Goal: Information Seeking & Learning: Compare options

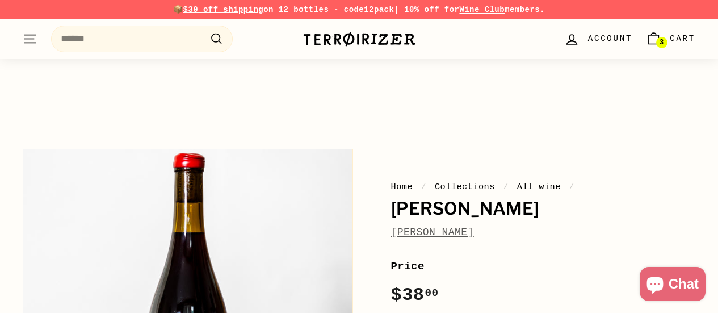
scroll to position [227, 0]
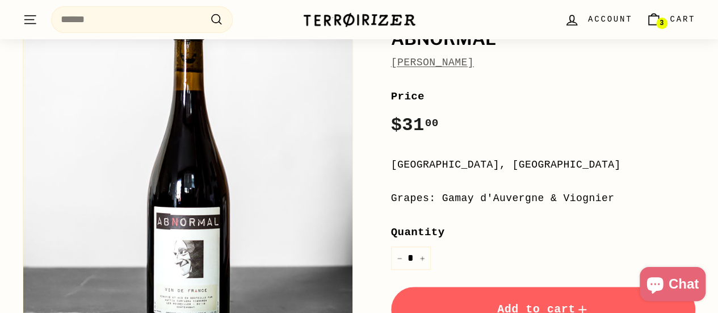
scroll to position [170, 0]
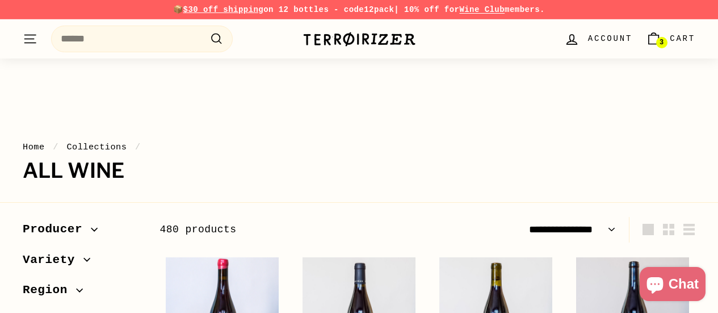
select select "**********"
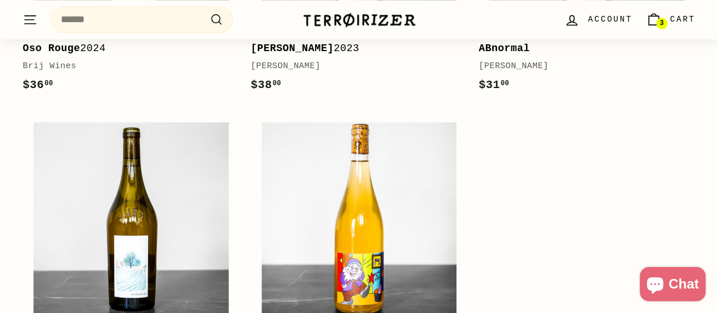
scroll to position [2497, 0]
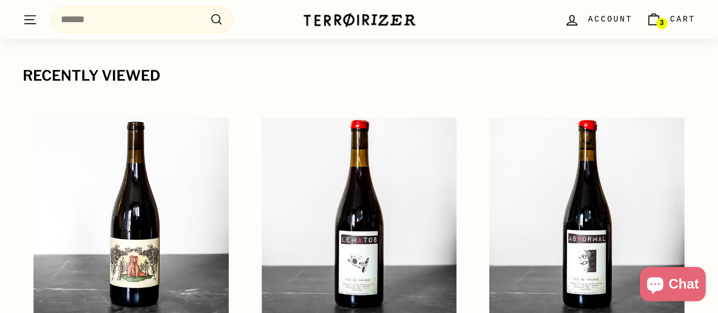
click at [672, 20] on span "Cart" at bounding box center [683, 19] width 26 height 12
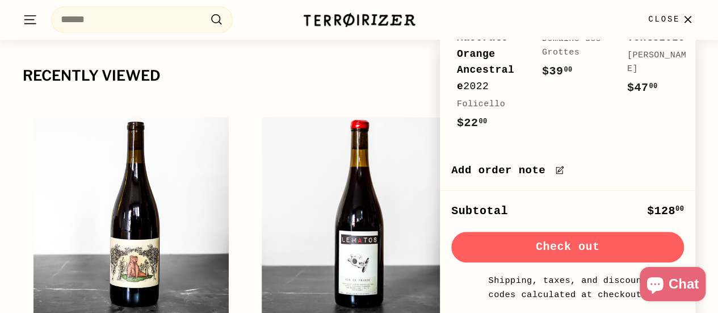
scroll to position [27, 0]
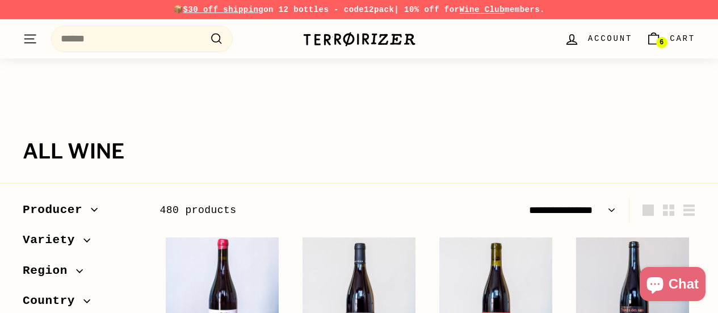
select select "**********"
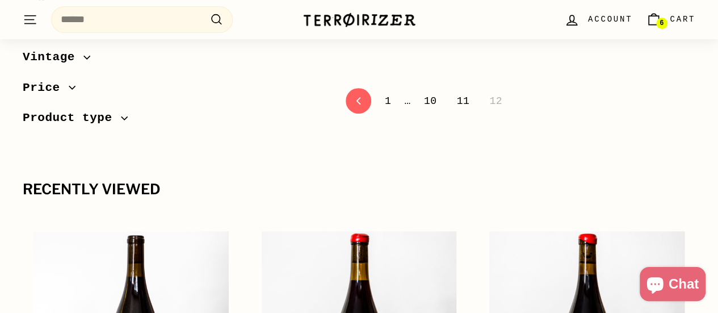
scroll to position [2364, 0]
click at [661, 20] on span "6" at bounding box center [661, 23] width 4 height 7
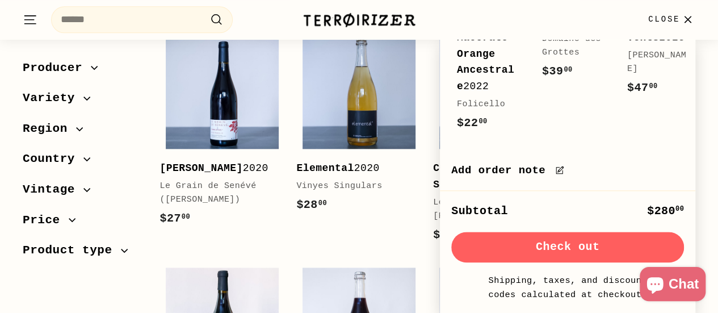
scroll to position [434, 0]
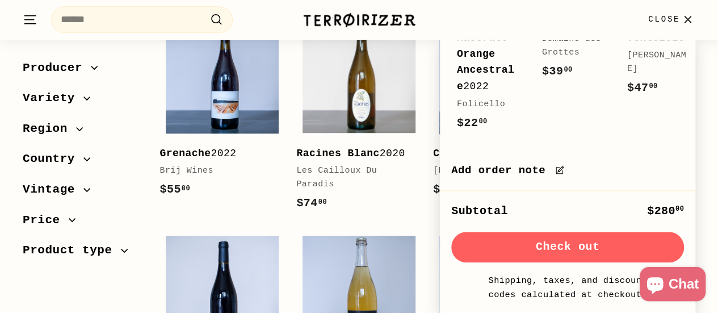
click at [682, 18] on icon "button" at bounding box center [687, 19] width 15 height 15
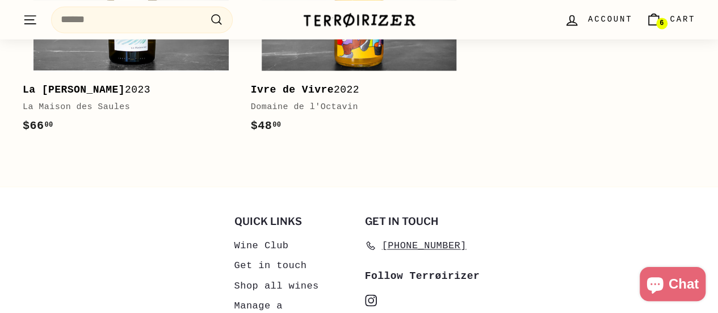
scroll to position [3116, 0]
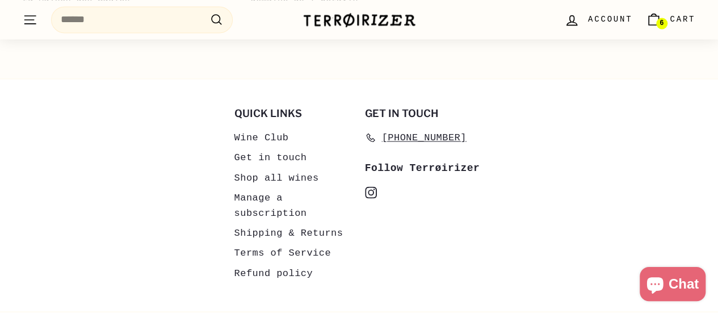
click at [292, 222] on link "Shipping & Returns" at bounding box center [288, 232] width 109 height 20
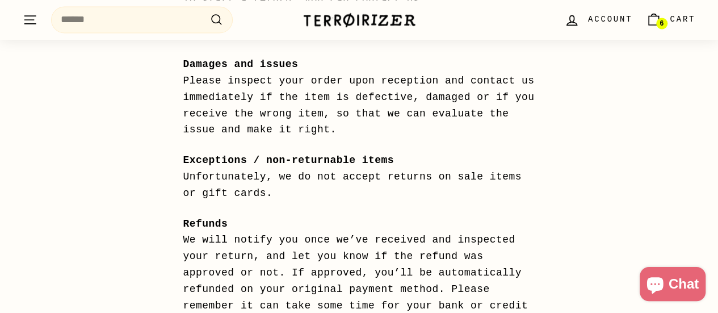
scroll to position [1192, 0]
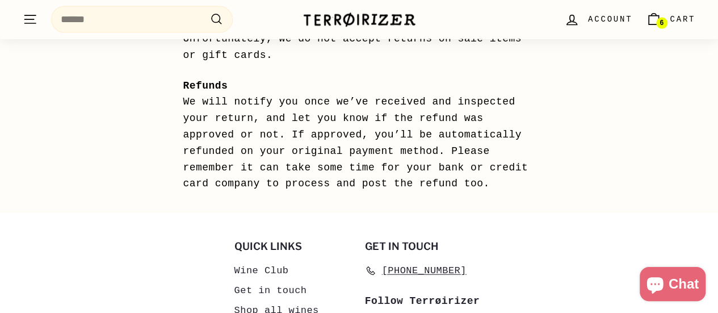
click at [653, 18] on icon "Cart" at bounding box center [653, 19] width 15 height 15
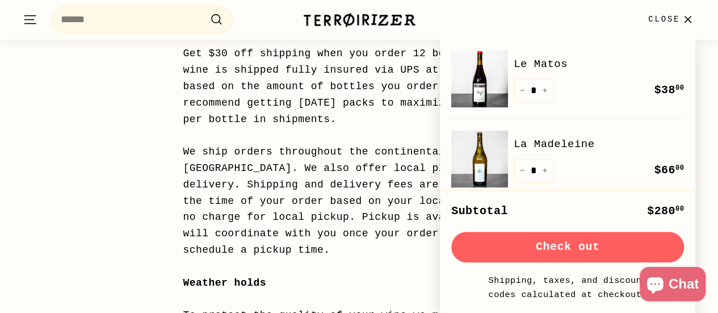
scroll to position [0, 0]
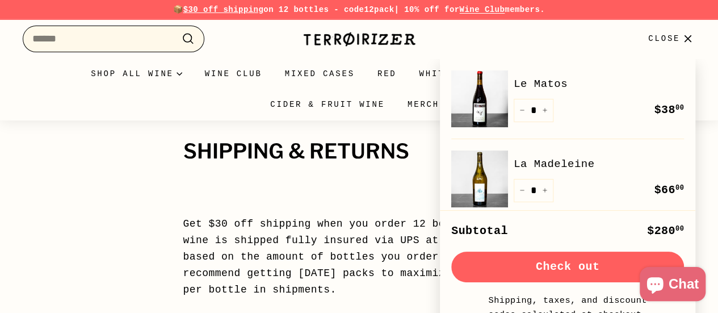
click at [77, 39] on input "Search" at bounding box center [114, 39] width 182 height 27
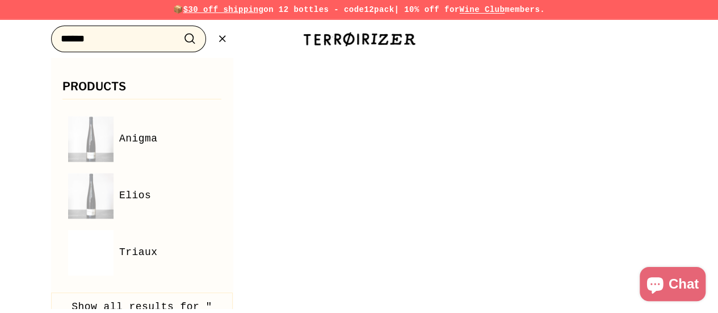
type input "******"
click at [179, 30] on button ".cls-1{fill:none;stroke:#000;stroke-miterlimit:10;stroke-width:2px} Search" at bounding box center [189, 39] width 21 height 18
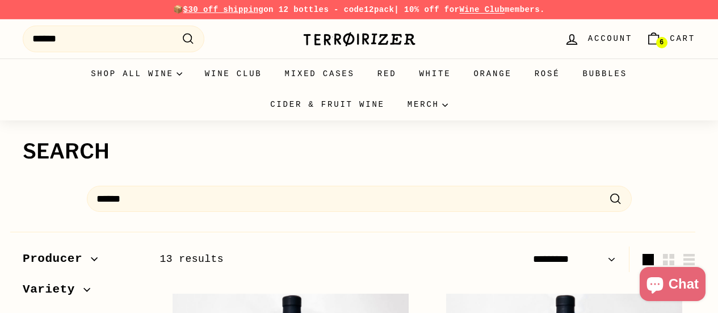
select select "*********"
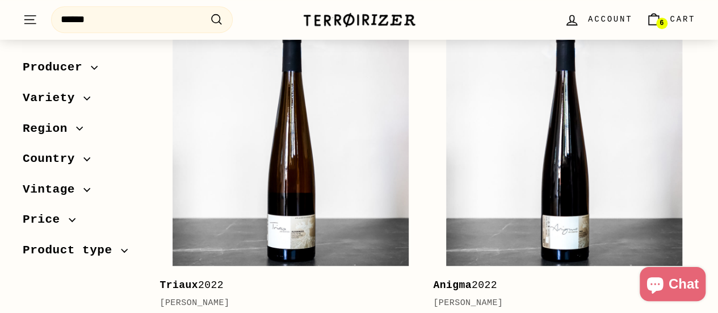
scroll to position [341, 0]
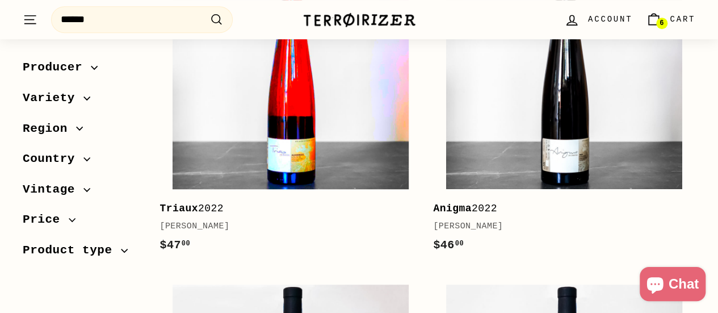
click at [326, 135] on img at bounding box center [291, 71] width 236 height 236
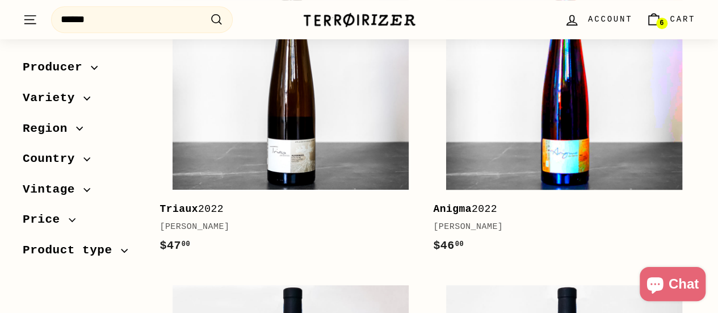
click at [619, 132] on img at bounding box center [564, 71] width 236 height 236
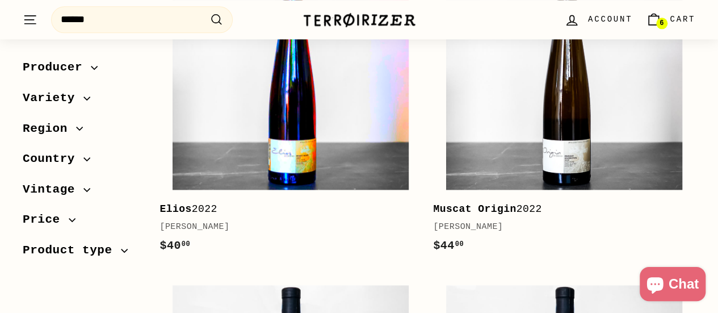
scroll to position [680, 0]
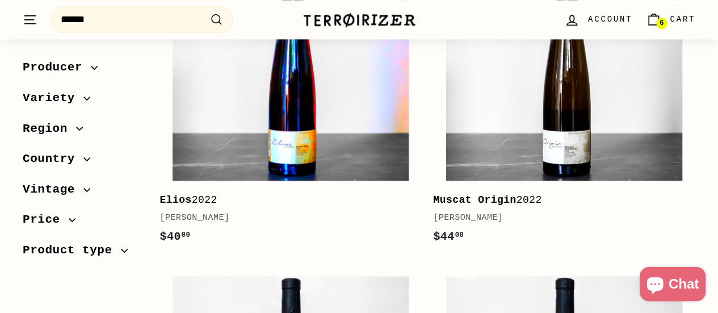
click at [317, 108] on img at bounding box center [291, 63] width 236 height 236
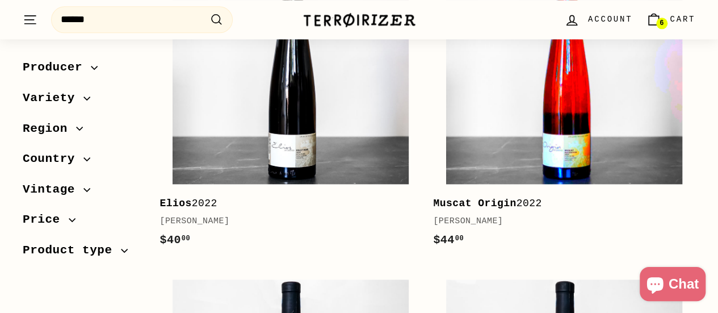
click at [595, 119] on img at bounding box center [564, 66] width 236 height 236
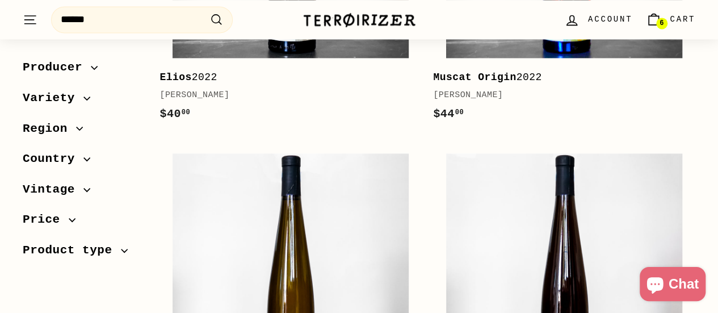
scroll to position [956, 0]
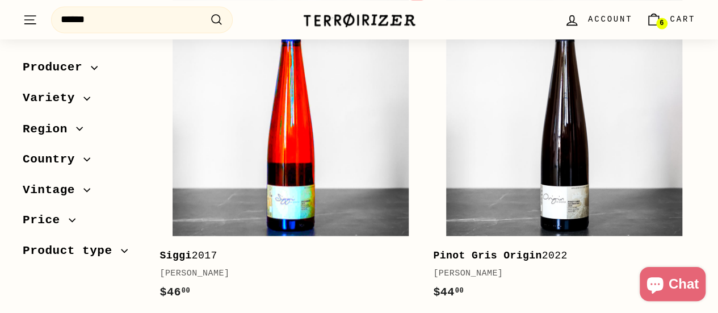
click at [277, 127] on img at bounding box center [291, 117] width 236 height 236
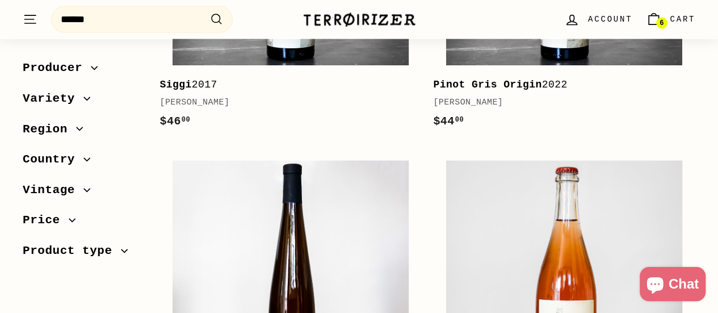
scroll to position [1354, 0]
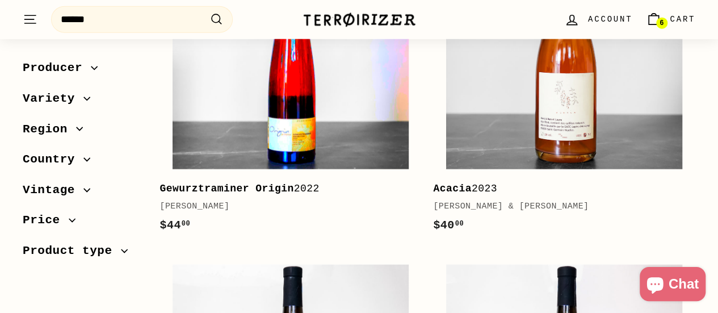
click at [317, 117] on img at bounding box center [291, 52] width 236 height 236
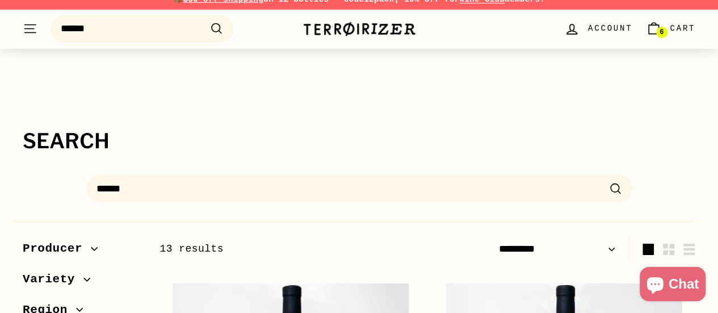
scroll to position [0, 0]
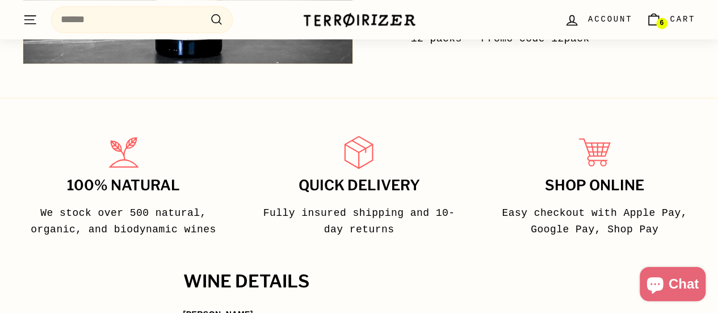
scroll to position [738, 0]
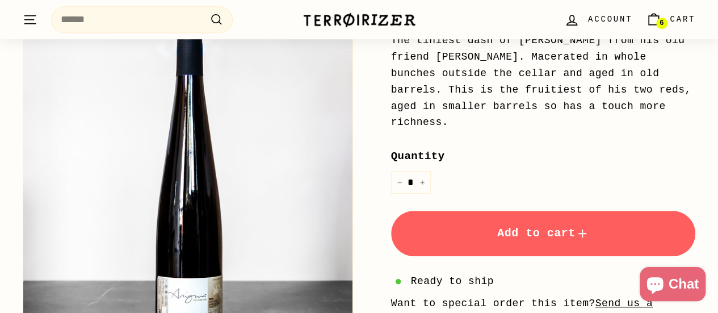
scroll to position [341, 0]
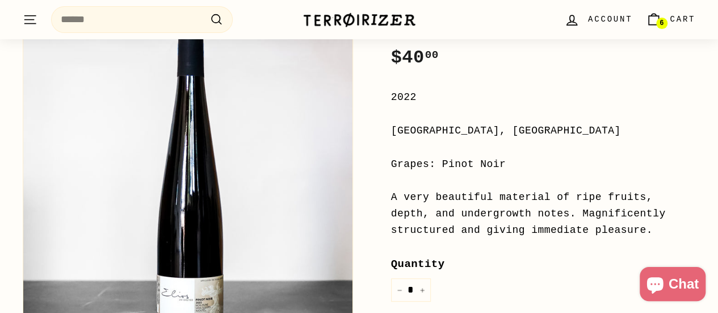
scroll to position [284, 0]
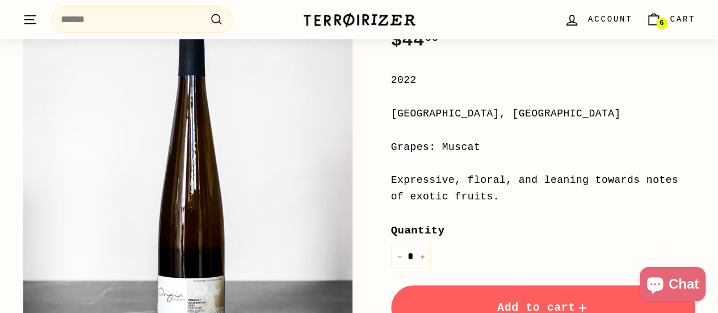
scroll to position [284, 0]
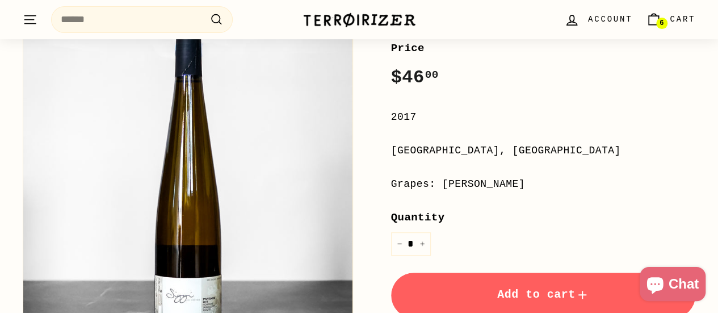
scroll to position [170, 0]
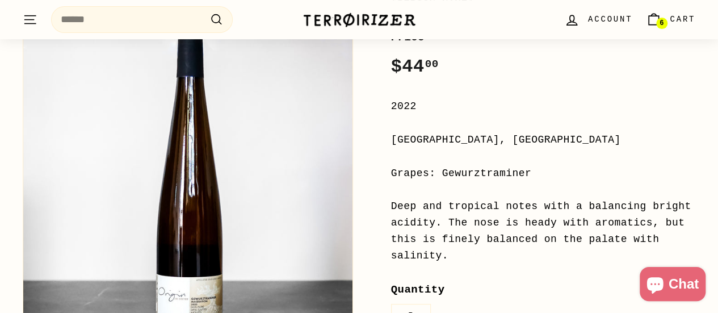
scroll to position [227, 0]
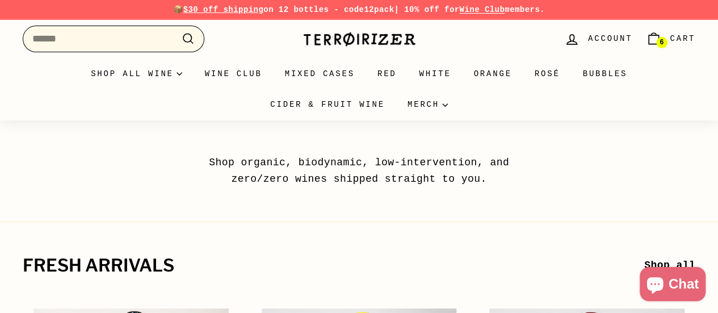
click at [100, 43] on input "Search" at bounding box center [114, 39] width 182 height 27
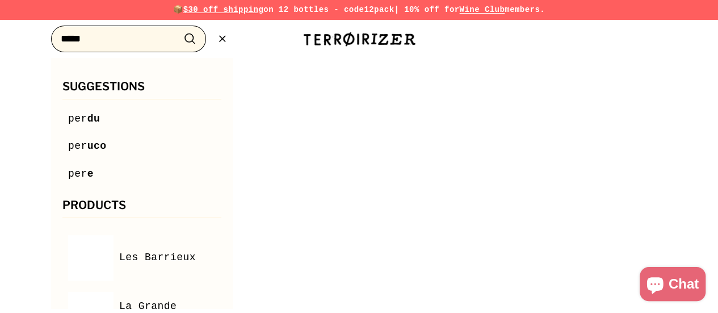
type input "*****"
click at [179, 30] on button ".cls-1{fill:none;stroke:#000;stroke-miterlimit:10;stroke-width:2px} Search" at bounding box center [189, 39] width 21 height 18
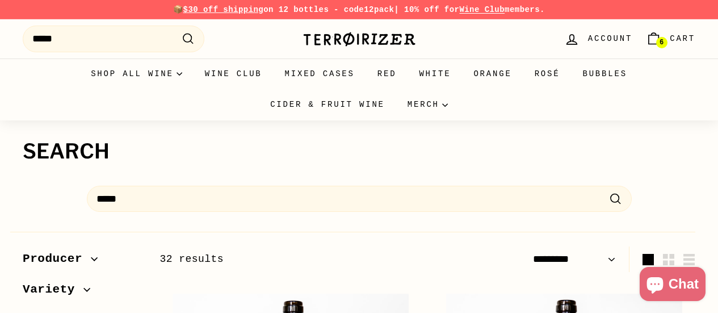
select select "*********"
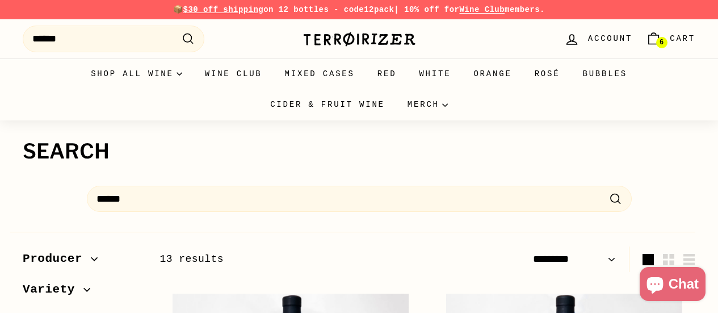
select select "*********"
